Goal: Information Seeking & Learning: Learn about a topic

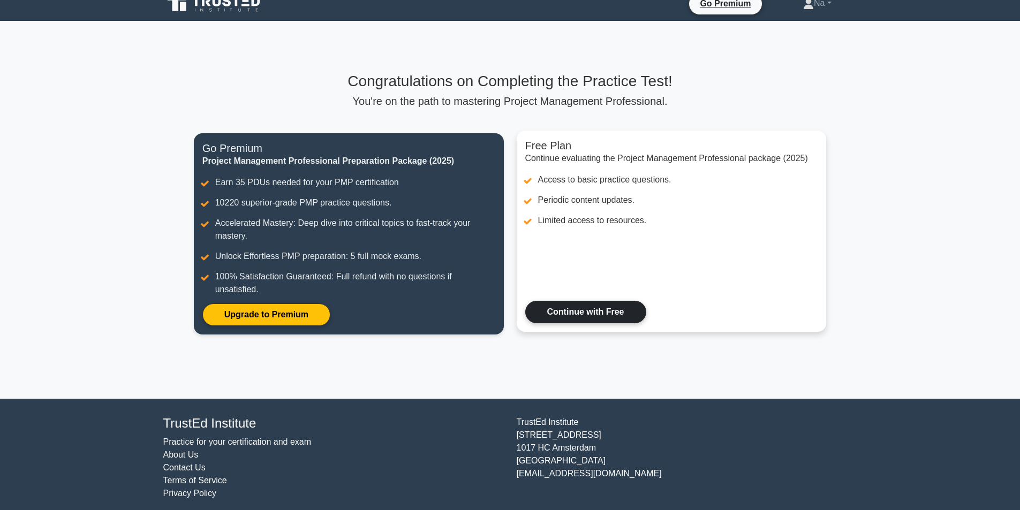
scroll to position [20, 0]
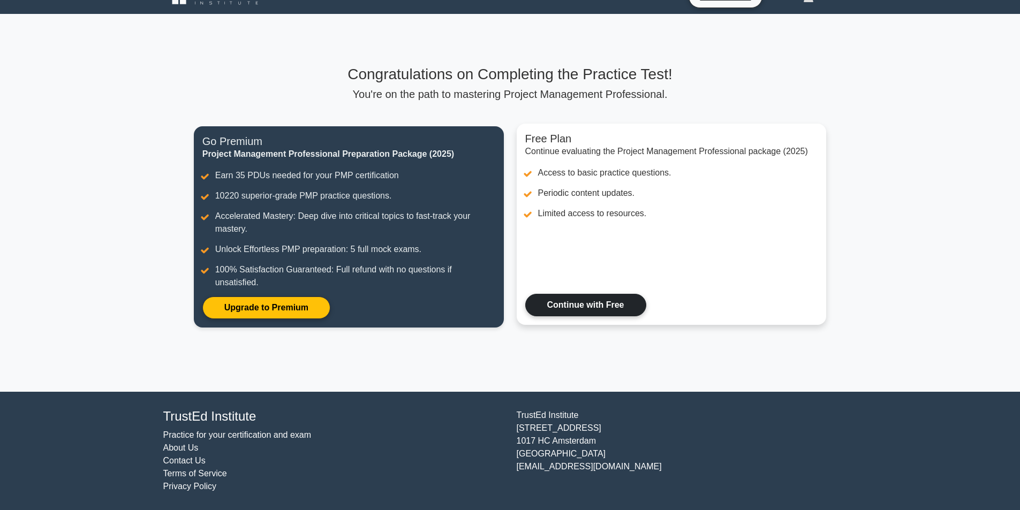
click at [595, 297] on link "Continue with Free" at bounding box center [585, 305] width 121 height 22
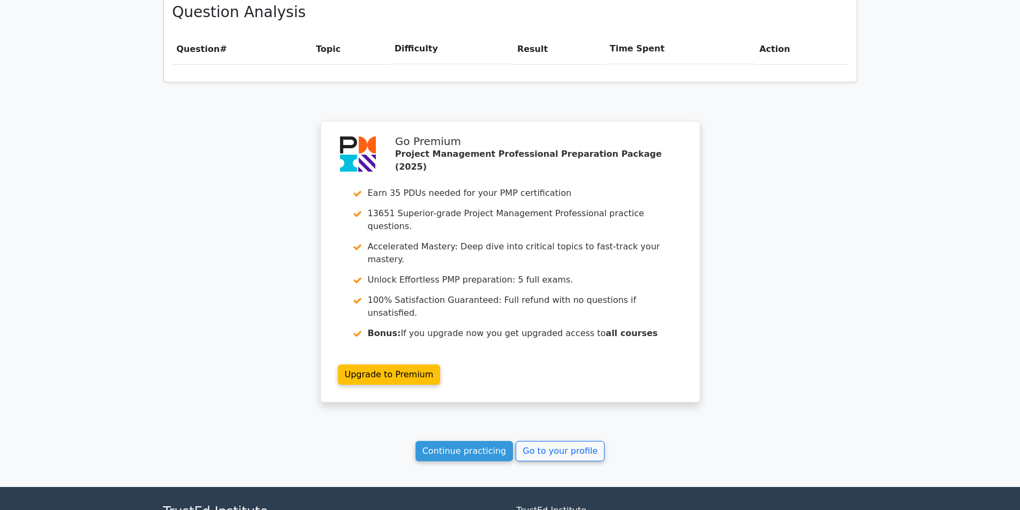
scroll to position [807, 0]
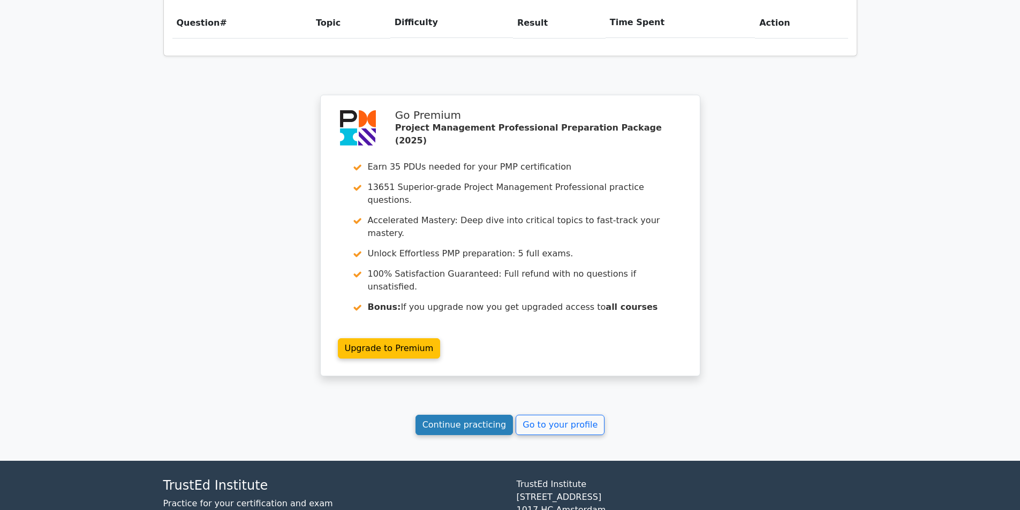
click at [489, 415] on link "Continue practicing" at bounding box center [465, 425] width 98 height 20
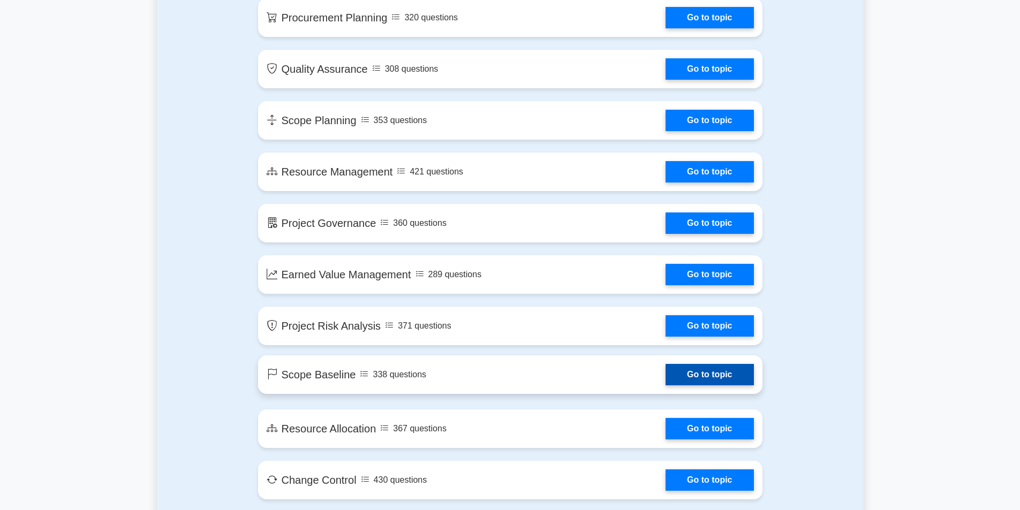
scroll to position [1500, 0]
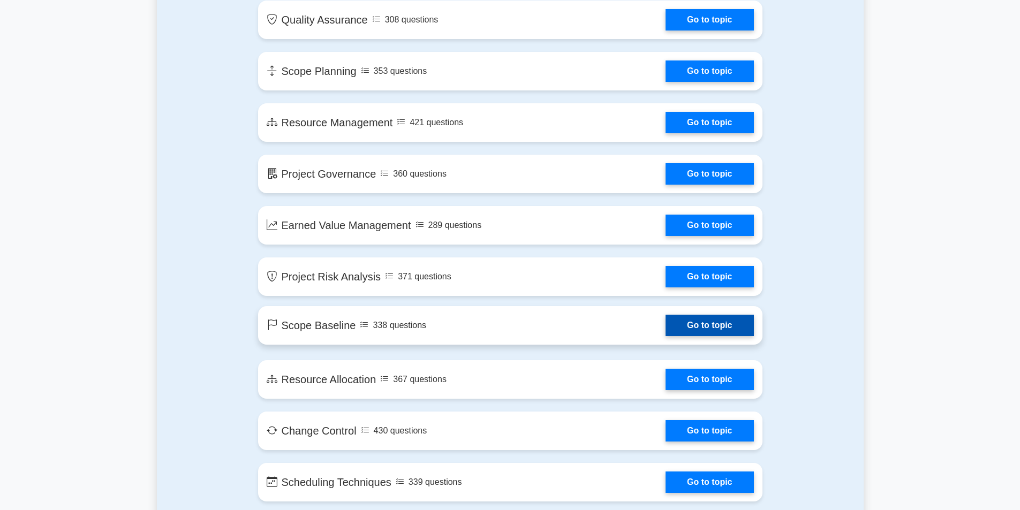
click at [666, 336] on link "Go to topic" at bounding box center [710, 325] width 88 height 21
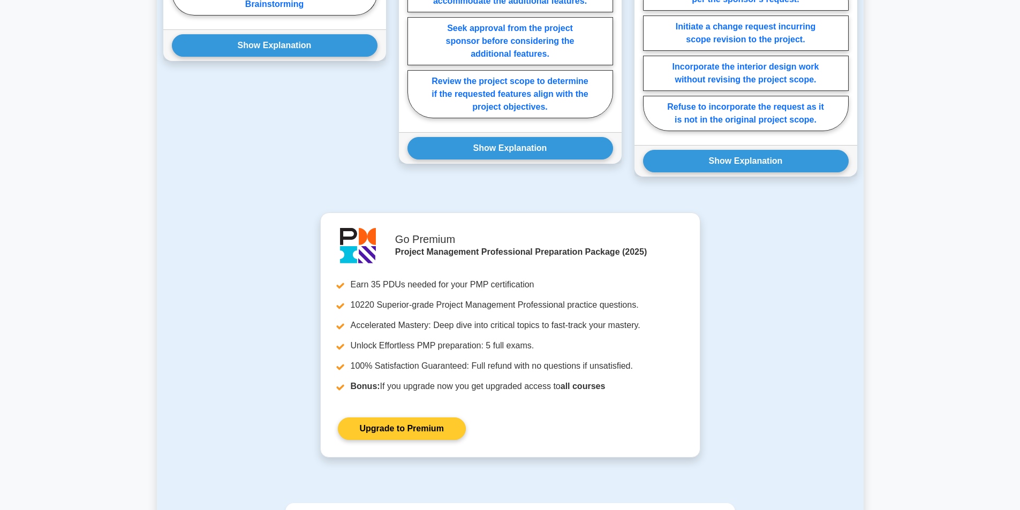
scroll to position [1143, 0]
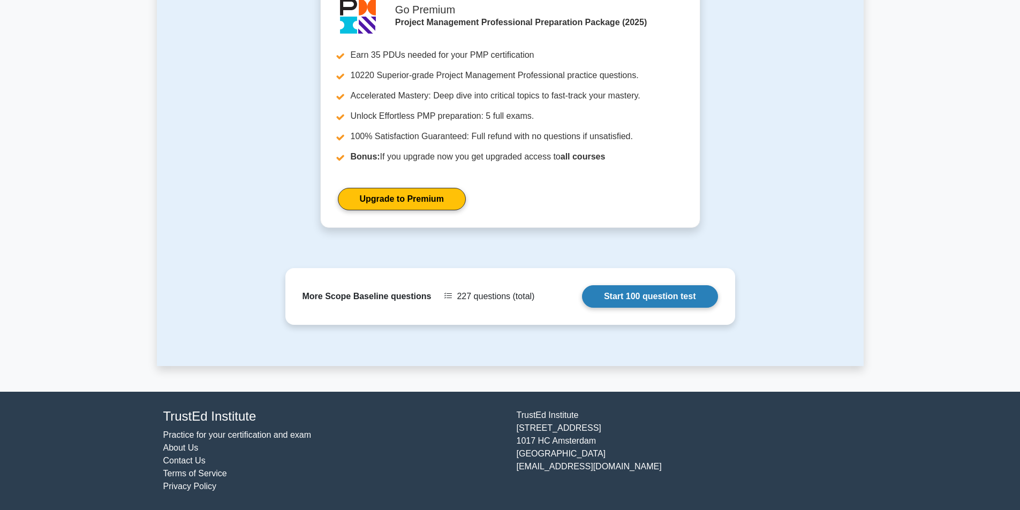
click at [603, 292] on link "Start 100 question test" at bounding box center [650, 296] width 136 height 22
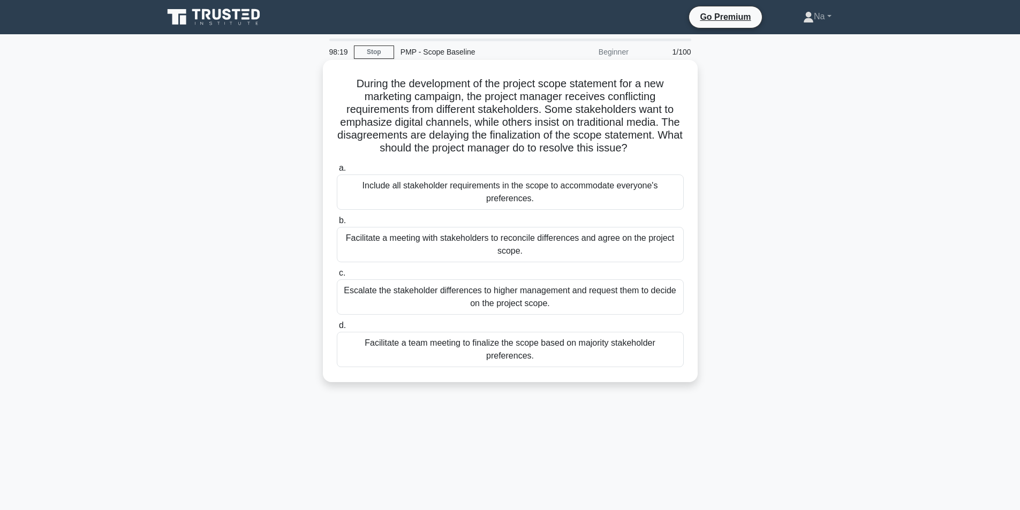
click at [429, 229] on div "Facilitate a meeting with stakeholders to reconcile differences and agree on th…" at bounding box center [510, 244] width 347 height 35
click at [337, 224] on input "b. Facilitate a meeting with stakeholders to reconcile differences and agree on…" at bounding box center [337, 220] width 0 height 7
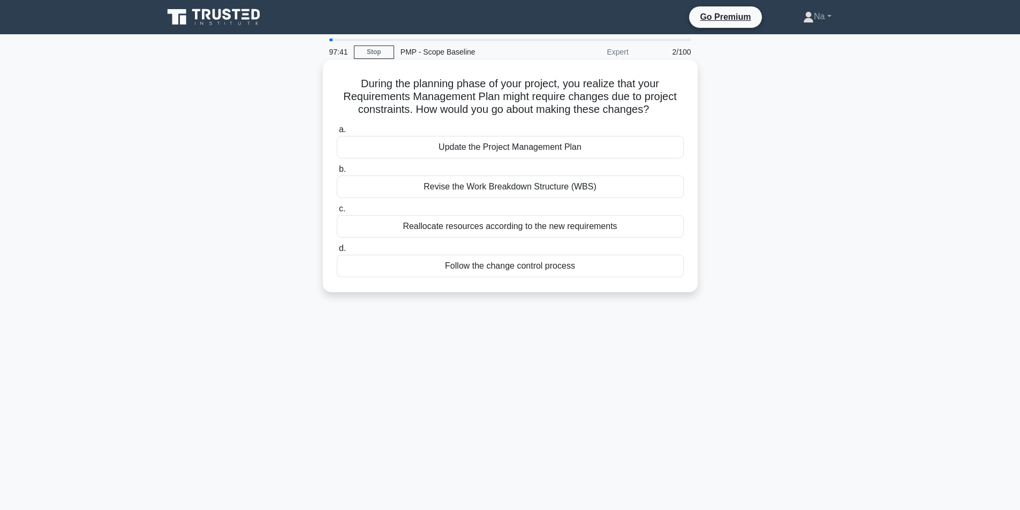
click at [597, 263] on div "Follow the change control process" at bounding box center [510, 266] width 347 height 22
click at [337, 252] on input "d. Follow the change control process" at bounding box center [337, 248] width 0 height 7
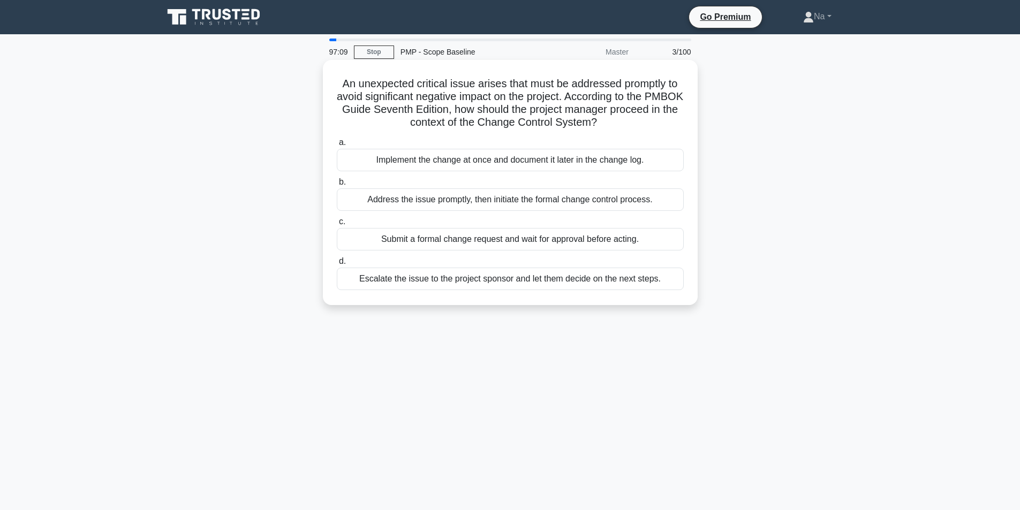
click at [496, 197] on div "Address the issue promptly, then initiate the formal change control process." at bounding box center [510, 200] width 347 height 22
click at [337, 186] on input "b. Address the issue promptly, then initiate the formal change control process." at bounding box center [337, 182] width 0 height 7
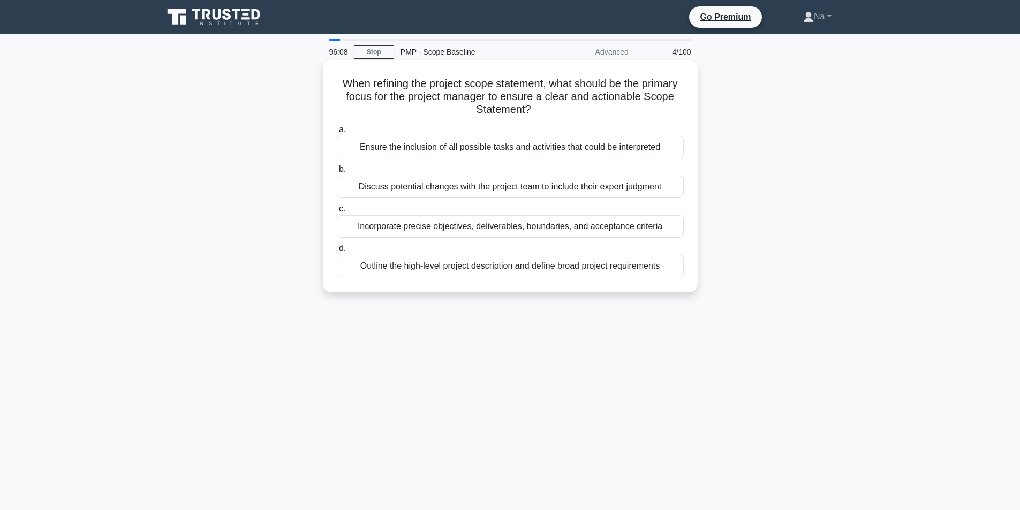
click at [585, 226] on div "Incorporate precise objectives, deliverables, boundaries, and acceptance criter…" at bounding box center [510, 226] width 347 height 22
click at [337, 213] on input "c. Incorporate precise objectives, deliverables, boundaries, and acceptance cri…" at bounding box center [337, 209] width 0 height 7
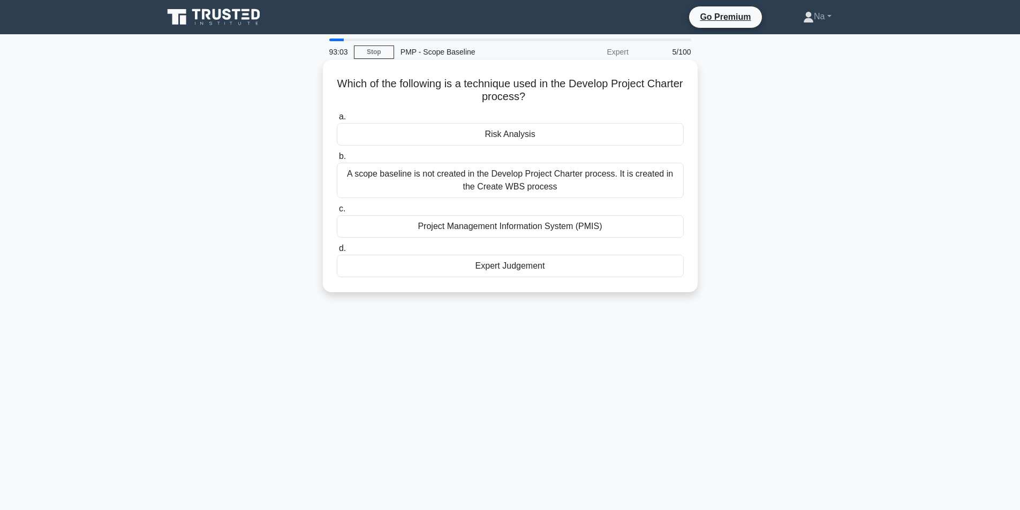
click at [589, 178] on div "A scope baseline is not created in the Develop Project Charter process. It is c…" at bounding box center [510, 180] width 347 height 35
click at [337, 160] on input "b. A scope baseline is not created in the Develop Project Charter process. It i…" at bounding box center [337, 156] width 0 height 7
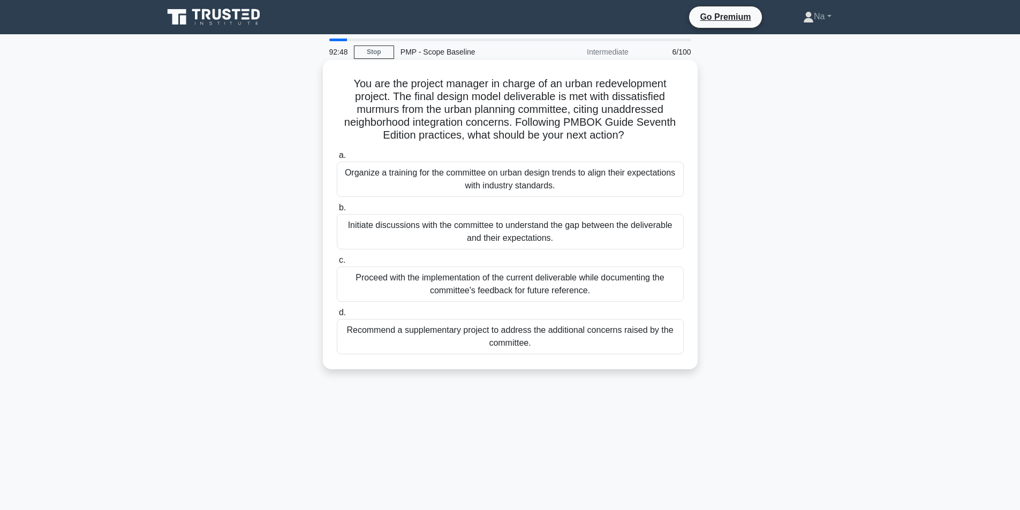
click at [525, 222] on div "Initiate discussions with the committee to understand the gap between the deliv…" at bounding box center [510, 231] width 347 height 35
click at [337, 212] on input "b. Initiate discussions with the committee to understand the gap between the de…" at bounding box center [337, 208] width 0 height 7
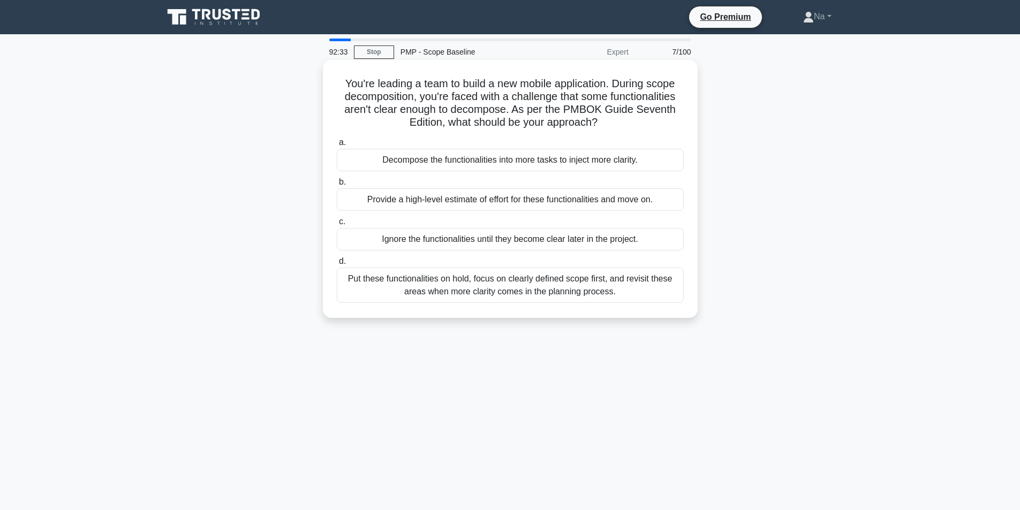
click at [569, 294] on div "Put these functionalities on hold, focus on clearly defined scope first, and re…" at bounding box center [510, 285] width 347 height 35
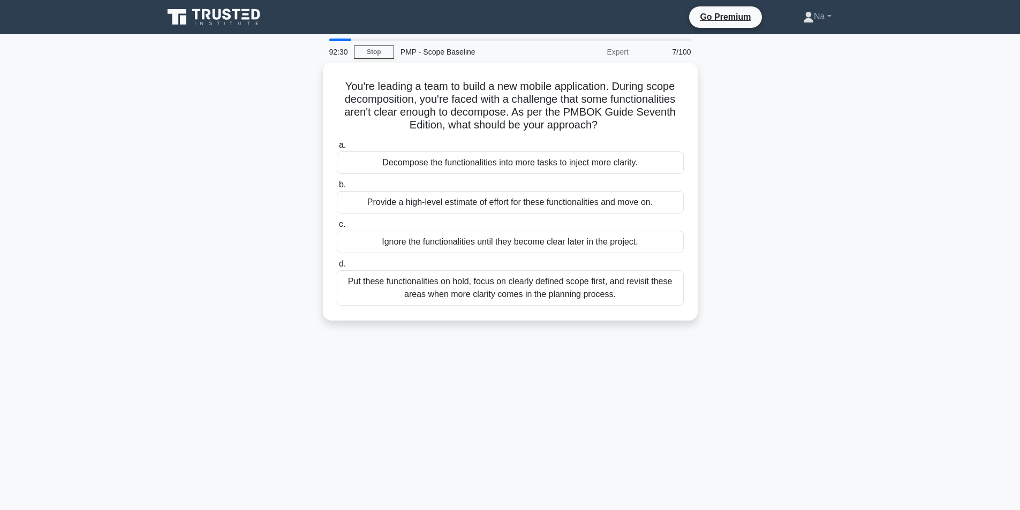
click at [662, 350] on div "92:30 Stop PMP - Scope Baseline Expert 7/100 You're leading a team to build a n…" at bounding box center [510, 307] width 707 height 536
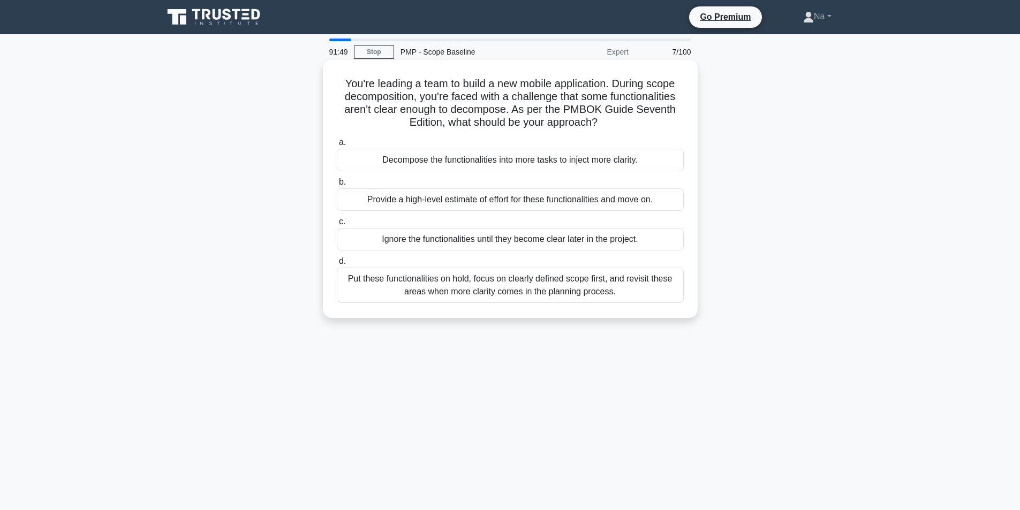
drag, startPoint x: 632, startPoint y: 292, endPoint x: 625, endPoint y: 296, distance: 8.2
click at [625, 296] on div "Put these functionalities on hold, focus on clearly defined scope first, and re…" at bounding box center [510, 285] width 347 height 35
click at [337, 265] on input "d. Put these functionalities on hold, focus on clearly defined scope first, and…" at bounding box center [337, 261] width 0 height 7
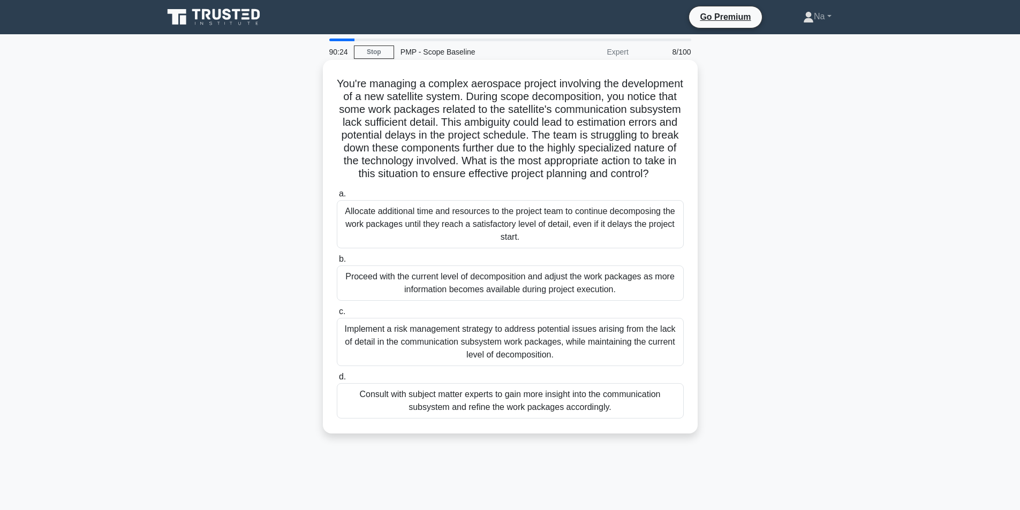
click at [516, 405] on div "Consult with subject matter experts to gain more insight into the communication…" at bounding box center [510, 400] width 347 height 35
click at [337, 381] on input "d. Consult with subject matter experts to gain more insight into the communicat…" at bounding box center [337, 377] width 0 height 7
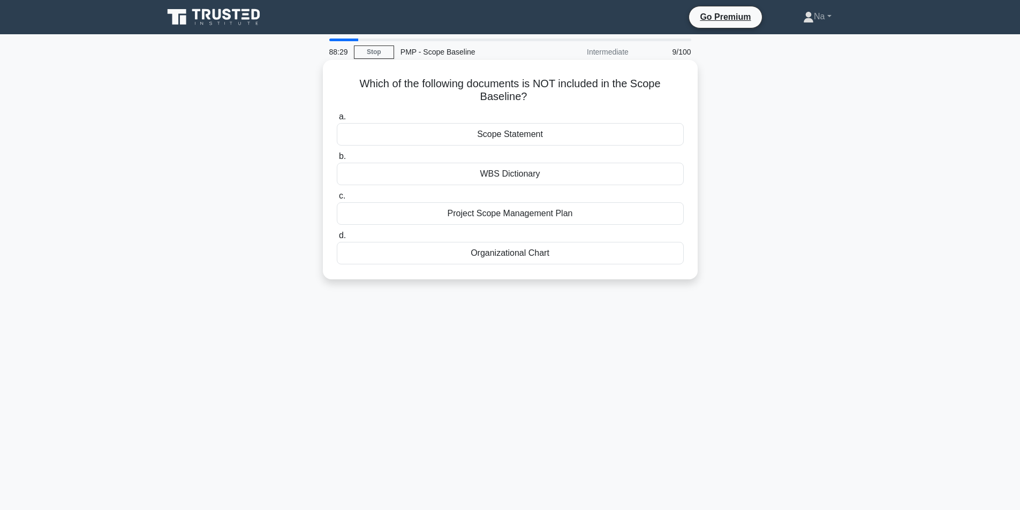
click at [549, 250] on div "Organizational Chart" at bounding box center [510, 253] width 347 height 22
click at [337, 239] on input "d. Organizational Chart" at bounding box center [337, 235] width 0 height 7
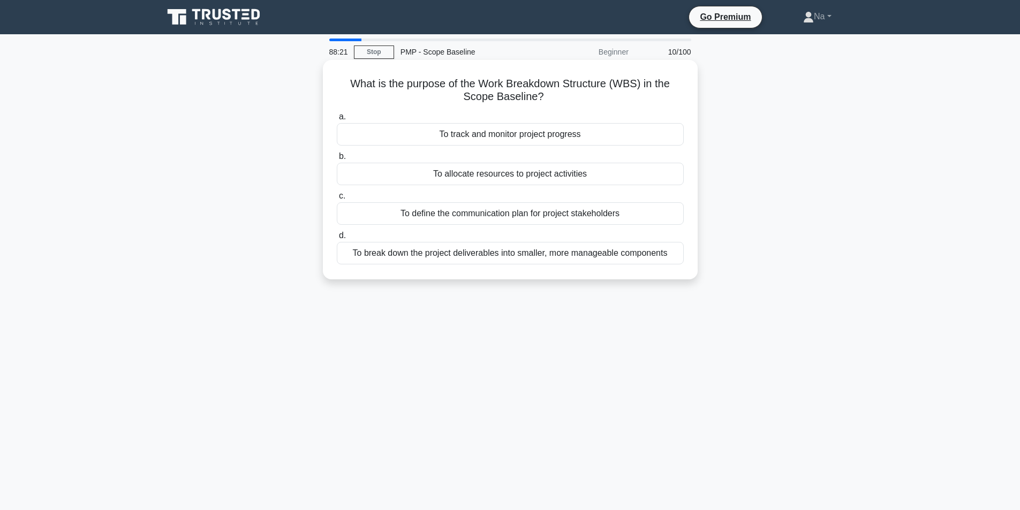
click at [475, 257] on div "To break down the project deliverables into smaller, more manageable components" at bounding box center [510, 253] width 347 height 22
click at [337, 239] on input "d. To break down the project deliverables into smaller, more manageable compone…" at bounding box center [337, 235] width 0 height 7
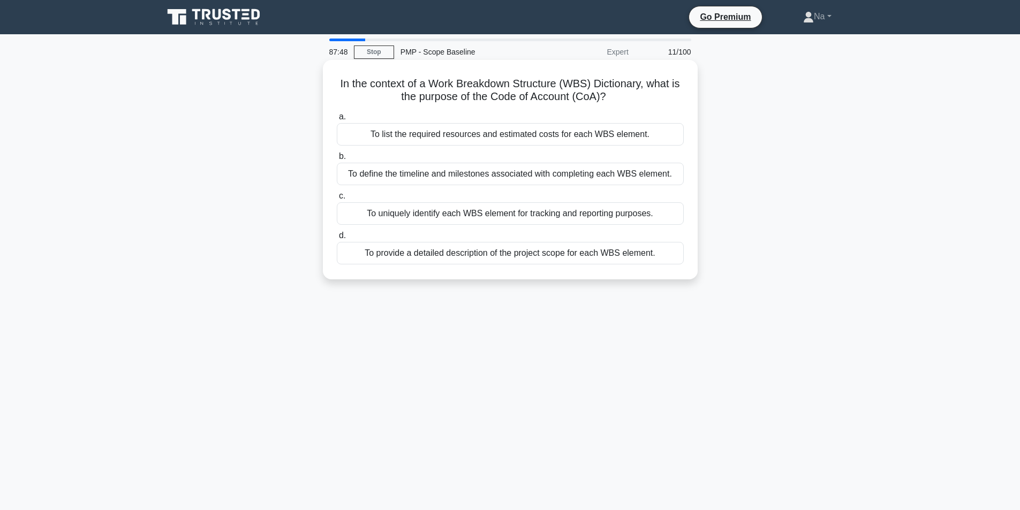
click at [554, 219] on div "To uniquely identify each WBS element for tracking and reporting purposes." at bounding box center [510, 213] width 347 height 22
click at [337, 200] on input "c. To uniquely identify each WBS element for tracking and reporting purposes." at bounding box center [337, 196] width 0 height 7
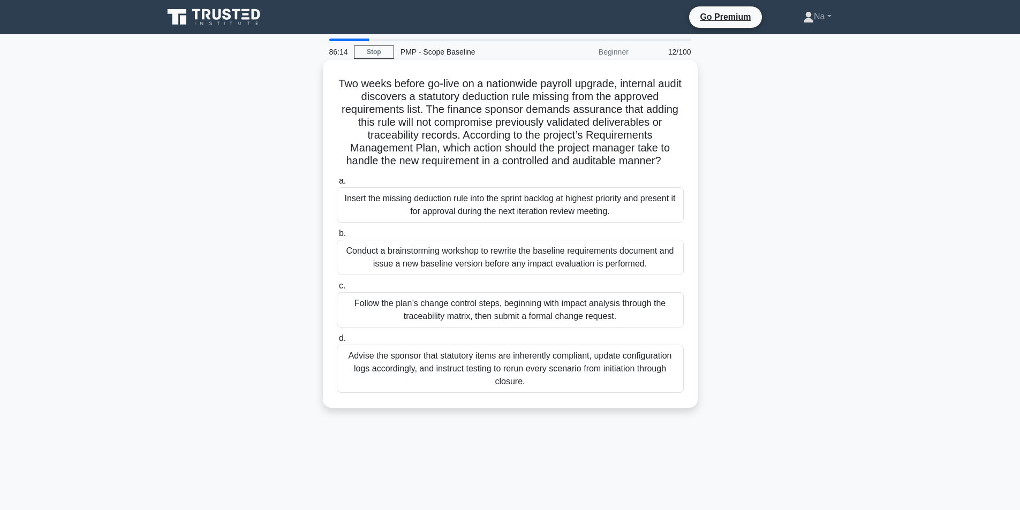
click at [548, 369] on div "Advise the sponsor that statutory items are inherently compliant, update config…" at bounding box center [510, 369] width 347 height 48
click at [337, 342] on input "d. Advise the sponsor that statutory items are inherently compliant, update con…" at bounding box center [337, 338] width 0 height 7
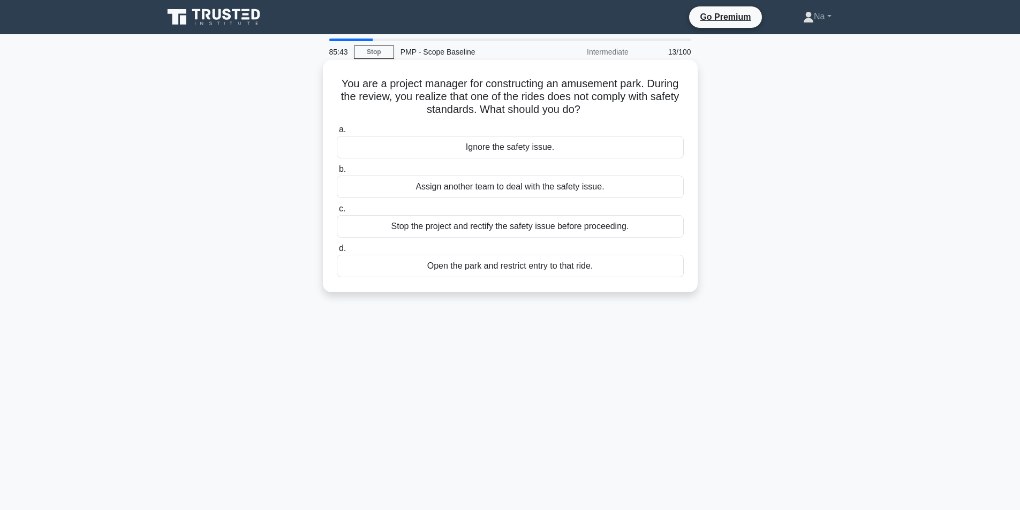
click at [473, 277] on div "Open the park and restrict entry to that ride." at bounding box center [510, 266] width 347 height 22
click at [337, 252] on input "d. Open the park and restrict entry to that ride." at bounding box center [337, 248] width 0 height 7
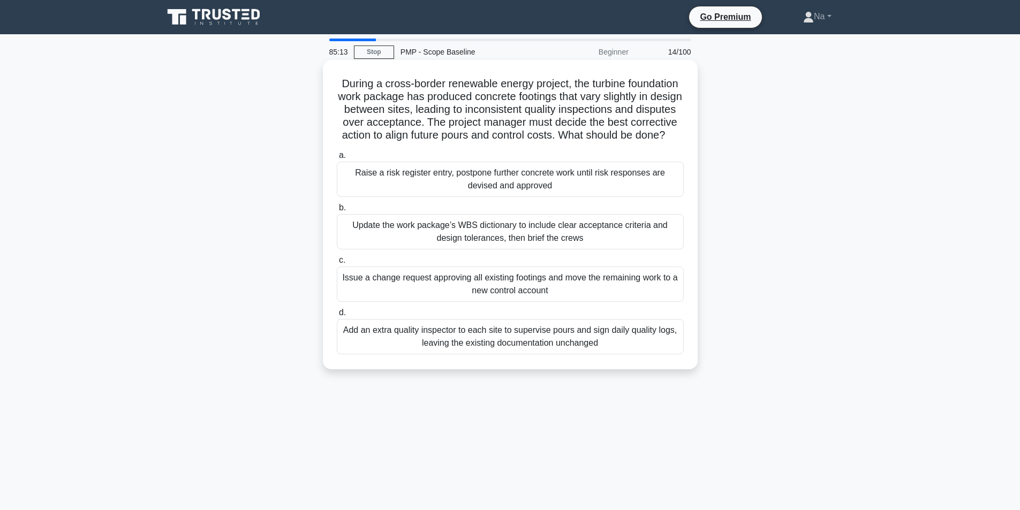
click at [500, 246] on div "Update the work package’s WBS dictionary to include clear acceptance criteria a…" at bounding box center [510, 231] width 347 height 35
click at [337, 212] on input "b. Update the work package’s WBS dictionary to include clear acceptance criteri…" at bounding box center [337, 208] width 0 height 7
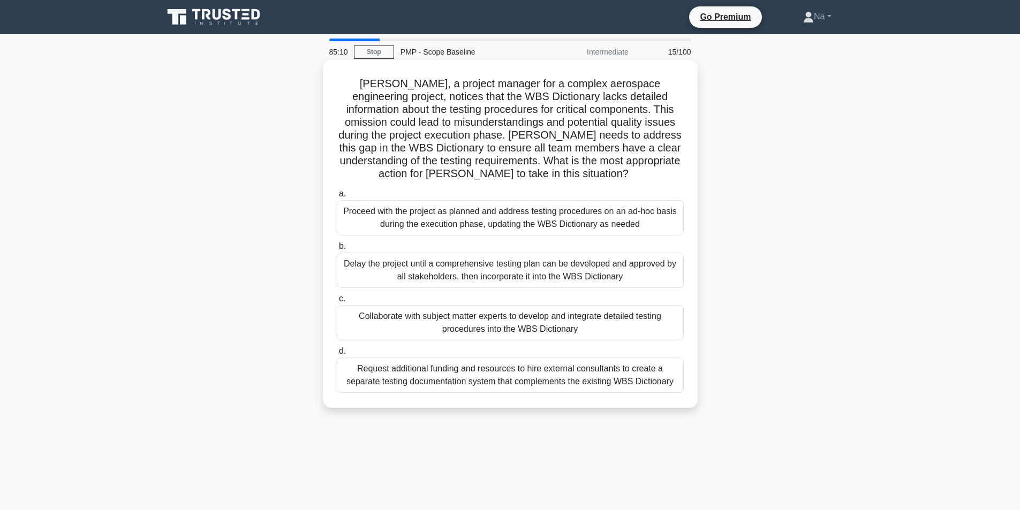
click at [419, 317] on div "Collaborate with subject matter experts to develop and integrate detailed testi…" at bounding box center [510, 322] width 347 height 35
click at [337, 303] on input "c. Collaborate with subject matter experts to develop and integrate detailed te…" at bounding box center [337, 299] width 0 height 7
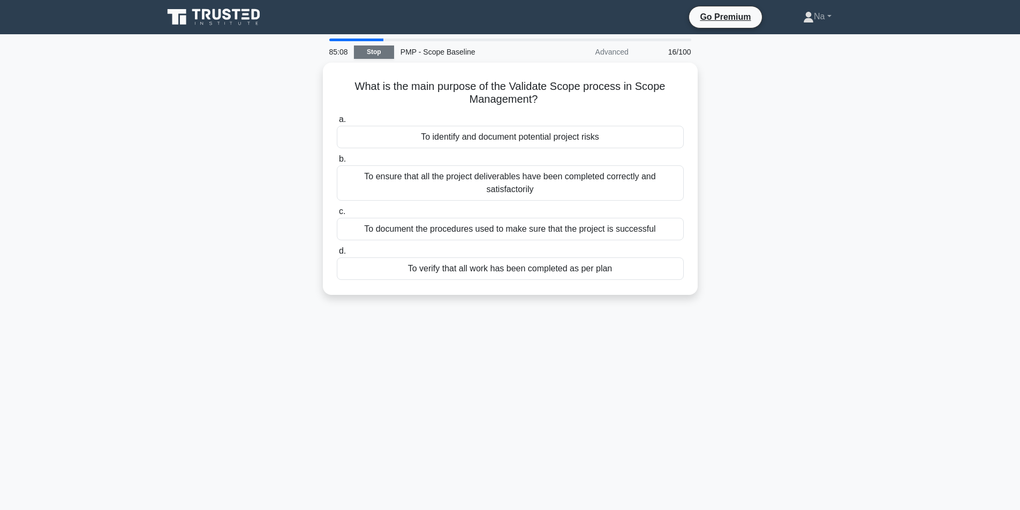
click at [375, 50] on link "Stop" at bounding box center [374, 52] width 40 height 13
